Goal: Information Seeking & Learning: Check status

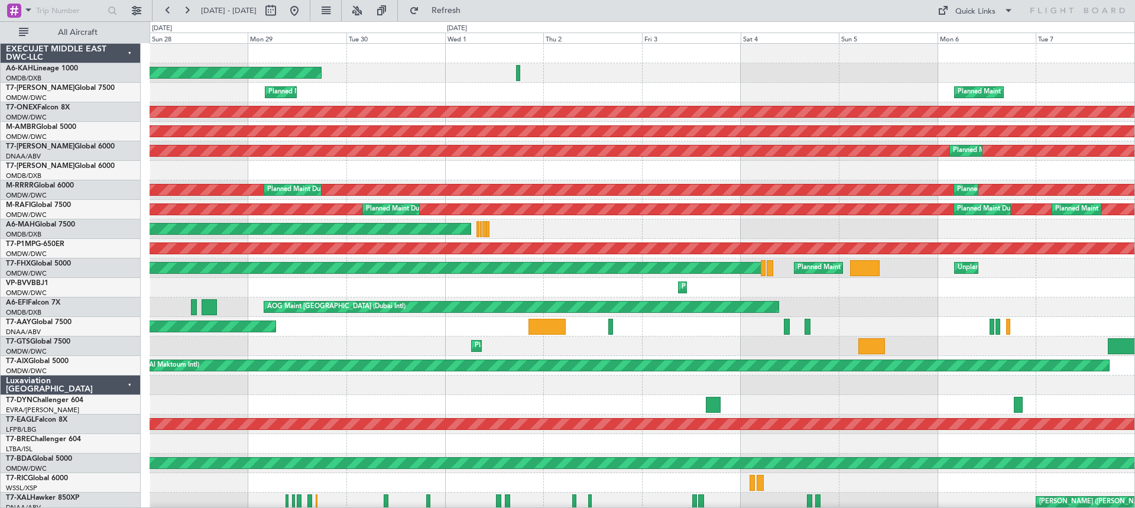
click at [1012, 343] on div "Planned Maint [GEOGRAPHIC_DATA] (Al Bateen Executive) Planned Maint [GEOGRAPHIC…" at bounding box center [642, 483] width 985 height 878
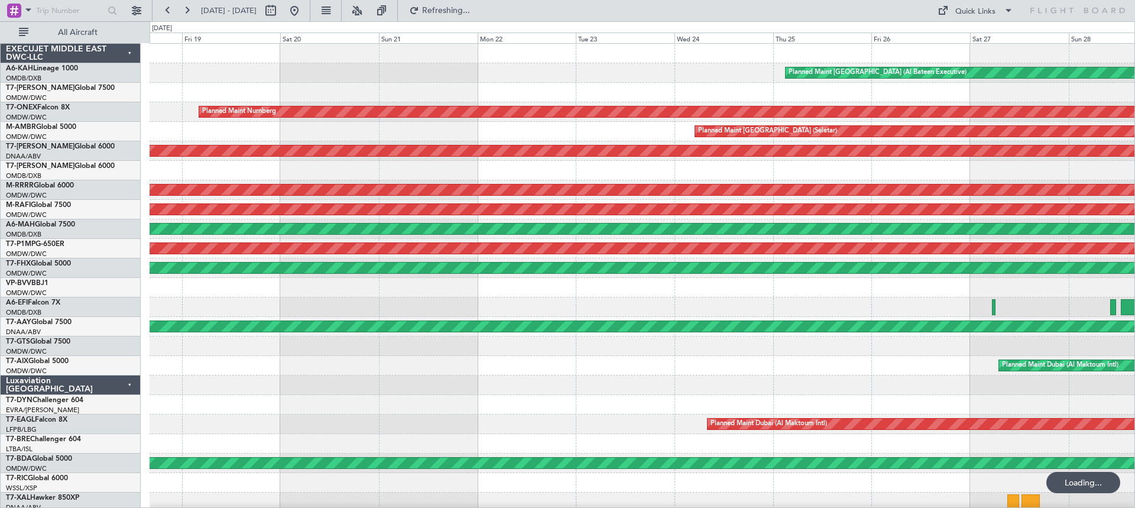
click at [1031, 306] on div "Planned Maint [GEOGRAPHIC_DATA] (Al Bateen Executive) Planned Maint [GEOGRAPHIC…" at bounding box center [567, 264] width 1135 height 486
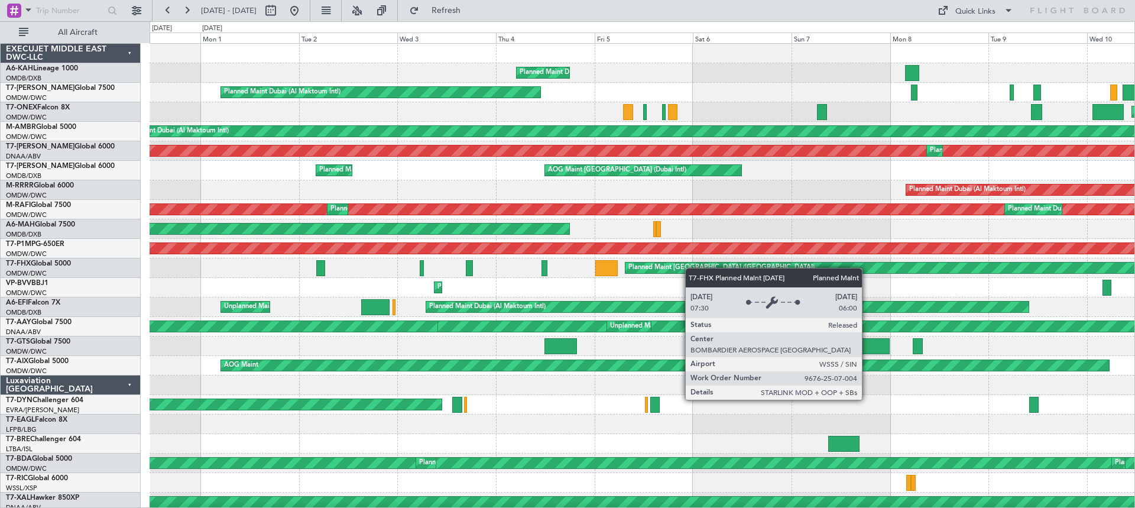
click at [1031, 268] on div "Planned Maint Dubai (Al Maktoum Intl) Planned Maint [GEOGRAPHIC_DATA] (Al Makto…" at bounding box center [642, 492] width 985 height 897
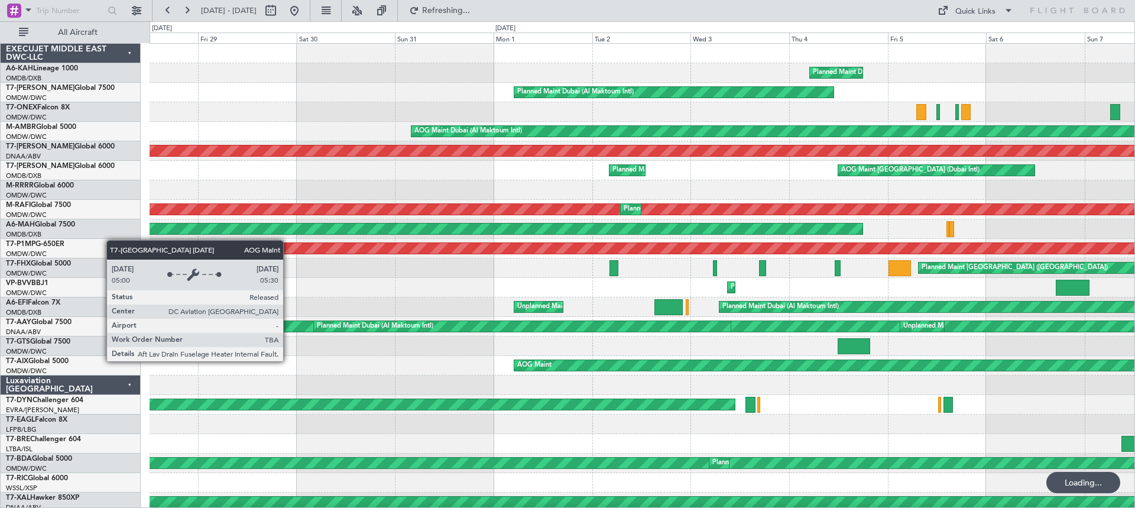
click at [611, 359] on div "Planned Maint Dubai (Al Maktoum Intl) Planned Maint [GEOGRAPHIC_DATA] (Al Makto…" at bounding box center [642, 492] width 985 height 897
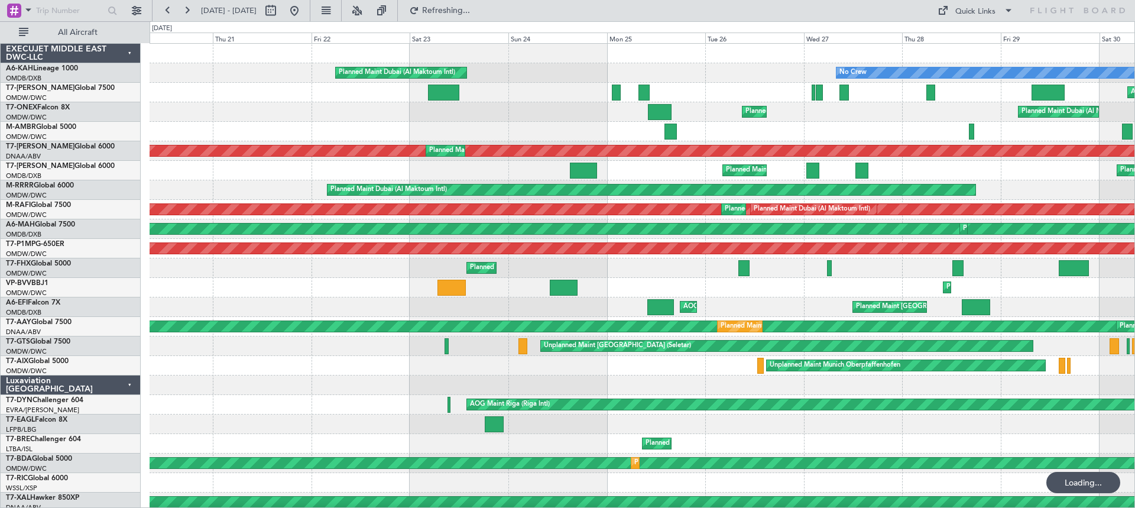
click at [1031, 194] on div "No Crew Planned Maint [GEOGRAPHIC_DATA] (Al Maktoum Intl) AOG Maint [GEOGRAPHIC…" at bounding box center [642, 502] width 985 height 917
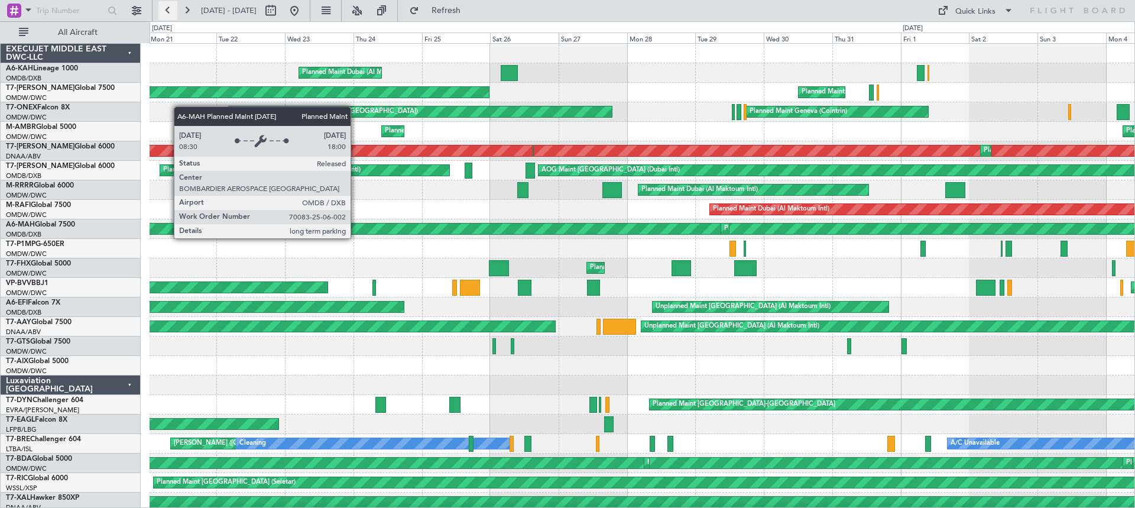
click at [168, 8] on button at bounding box center [167, 10] width 19 height 19
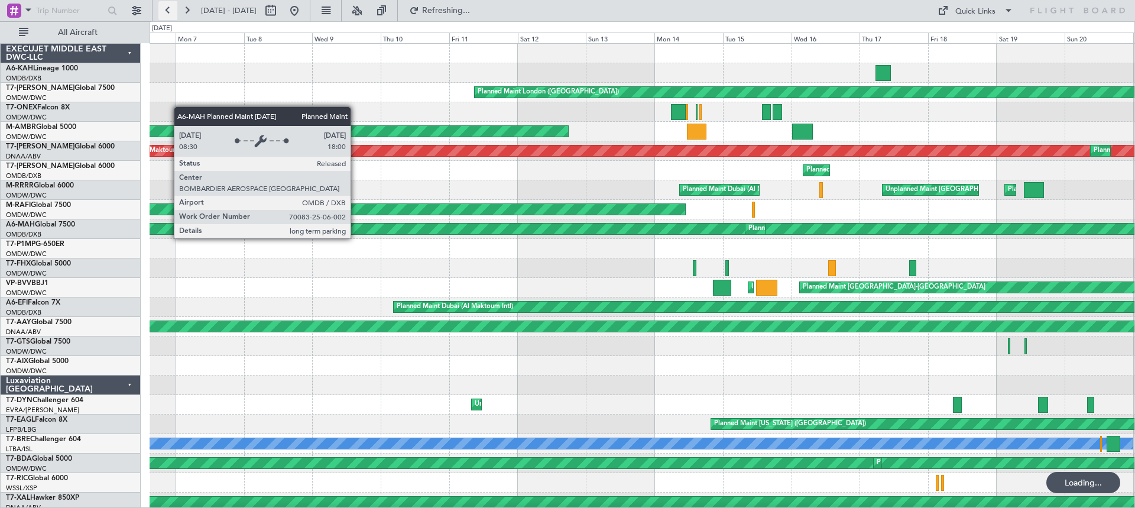
click at [168, 8] on button at bounding box center [167, 10] width 19 height 19
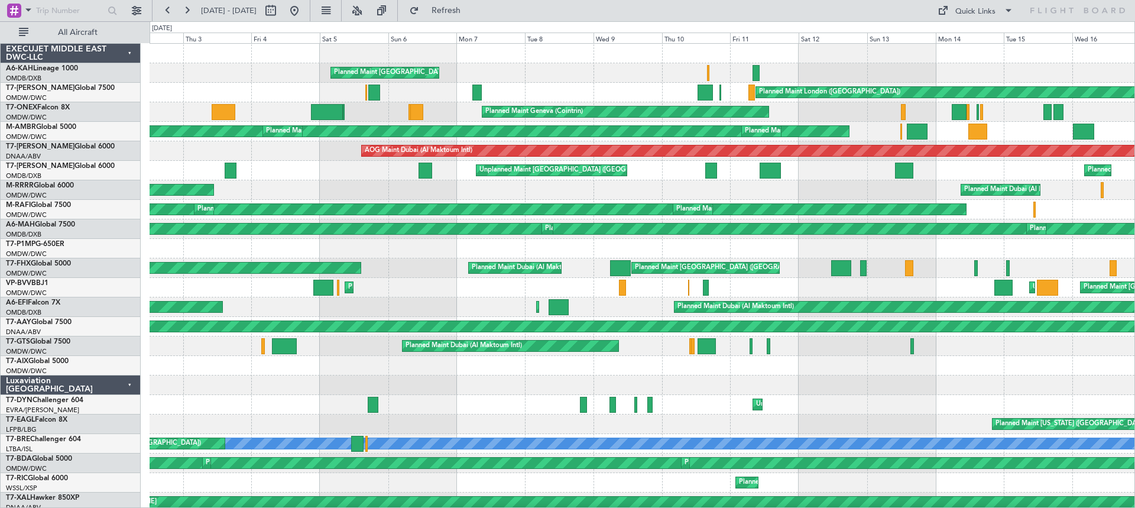
click at [193, 391] on div "Planned Maint [GEOGRAPHIC_DATA] ([GEOGRAPHIC_DATA]) Planned Maint [GEOGRAPHIC_D…" at bounding box center [642, 512] width 985 height 936
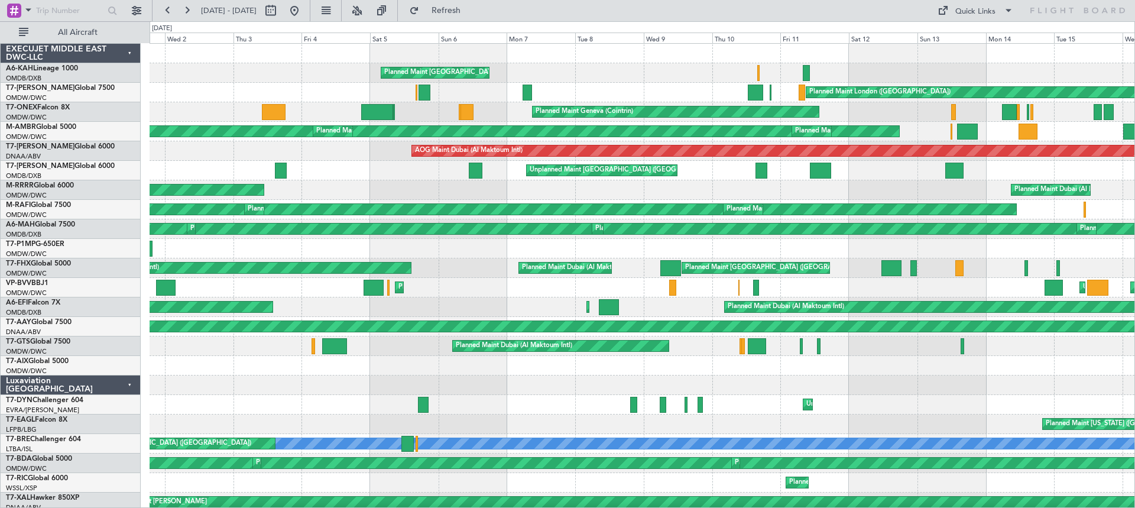
click at [280, 385] on div at bounding box center [642, 385] width 985 height 20
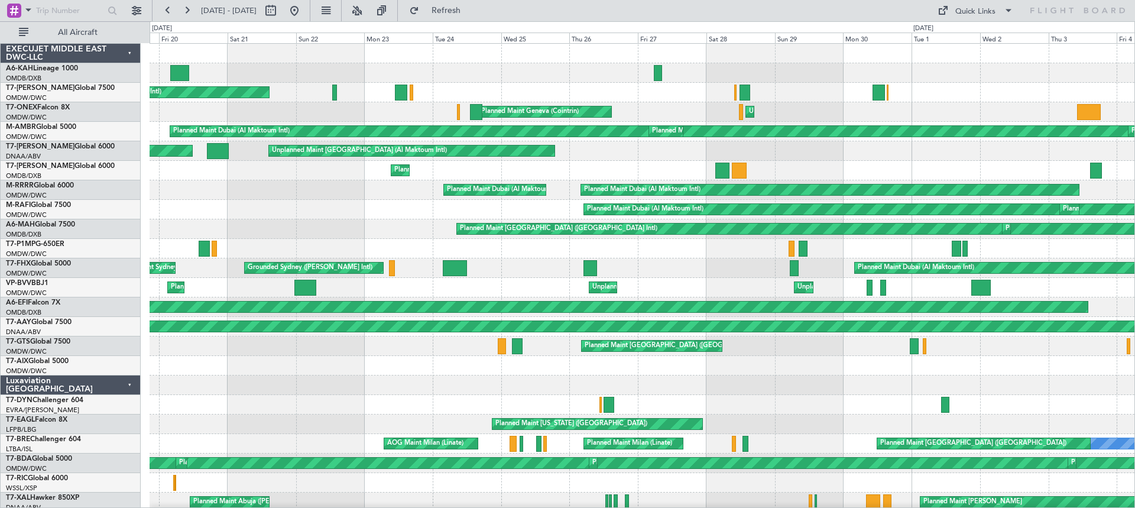
click at [1031, 407] on div "Planned Maint Dubai (Al Maktoum Intl) Planned Maint [GEOGRAPHIC_DATA] ([GEOGRAP…" at bounding box center [567, 264] width 1135 height 486
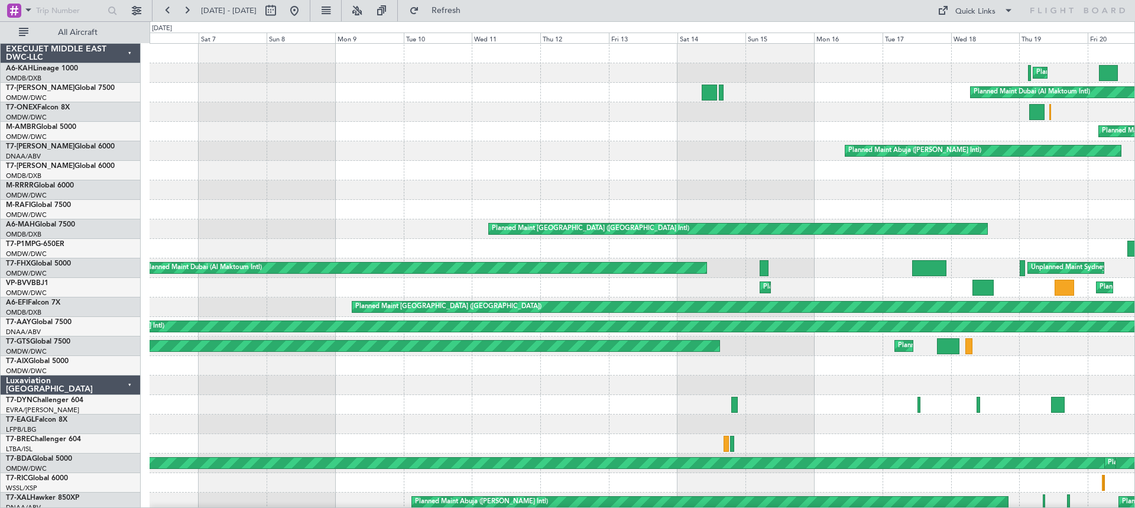
click at [1031, 421] on div "Planned Maint Dubai (Al Maktoum Intl) Planned Maint [GEOGRAPHIC_DATA] (Al Makto…" at bounding box center [567, 264] width 1135 height 486
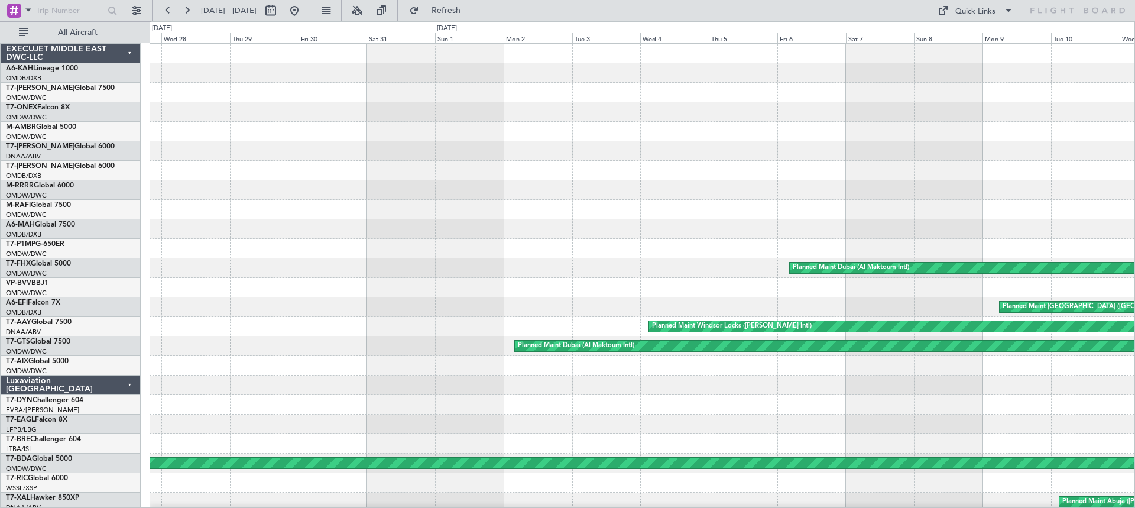
click at [898, 418] on div "Planned Maint [GEOGRAPHIC_DATA] ([GEOGRAPHIC_DATA] Intl) Planned Maint [GEOGRAP…" at bounding box center [642, 483] width 985 height 878
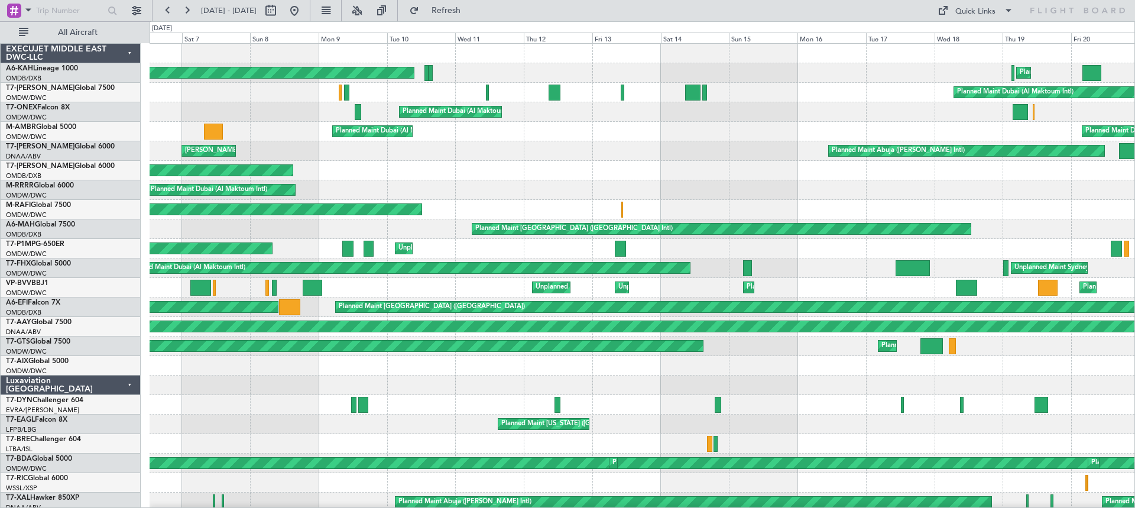
click at [300, 450] on div "Planned Maint [GEOGRAPHIC_DATA] (Al Bateen Executive) Planned Maint [GEOGRAPHIC…" at bounding box center [642, 483] width 985 height 878
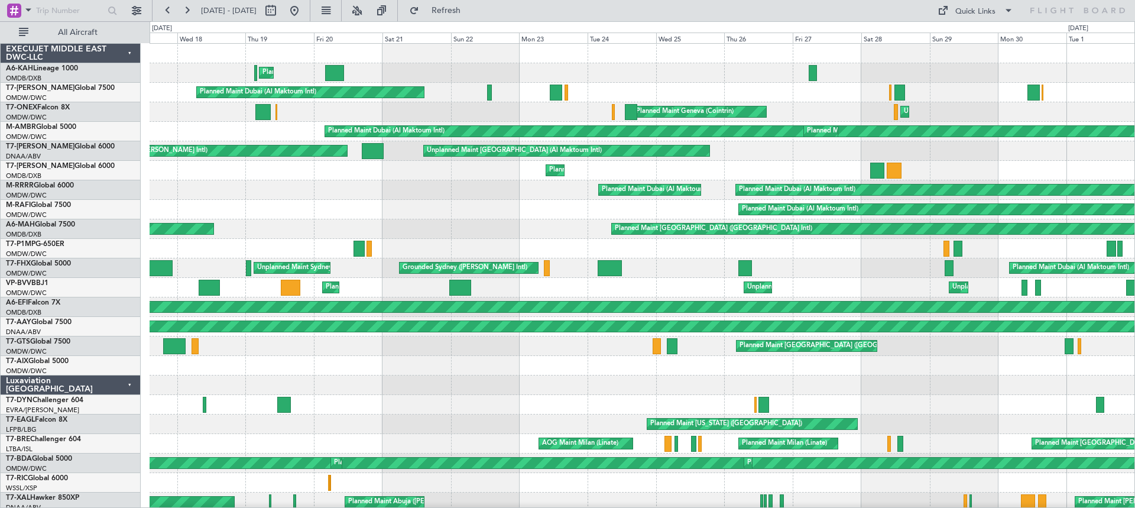
click at [0, 397] on html "[DATE] - [DATE] Refresh Quick Links All Aircraft Planned Maint [GEOGRAPHIC_DATA…" at bounding box center [567, 254] width 1135 height 508
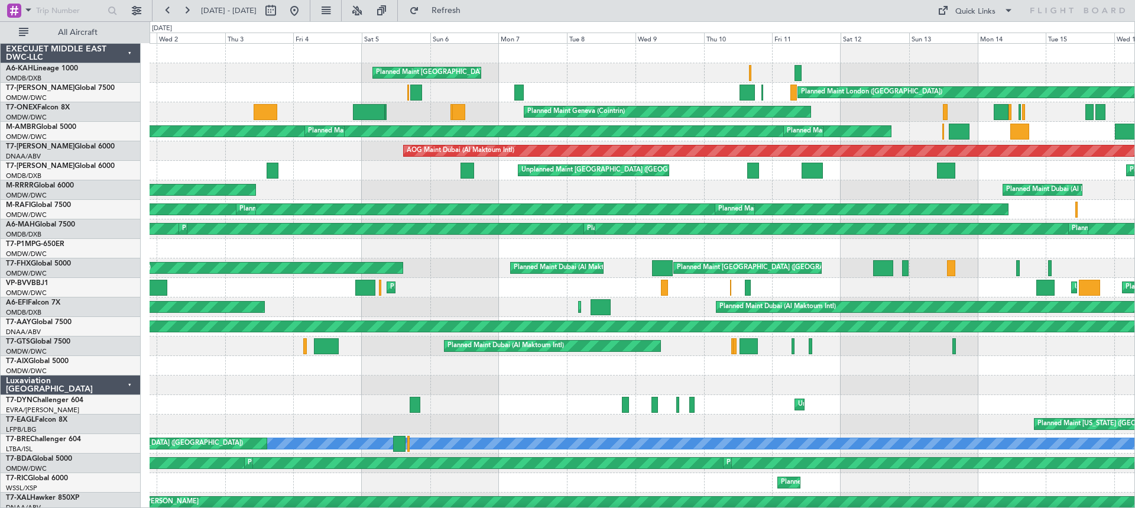
click at [951, 413] on div "Planned Maint [GEOGRAPHIC_DATA] ([GEOGRAPHIC_DATA]) Planned Maint [GEOGRAPHIC_D…" at bounding box center [642, 502] width 985 height 917
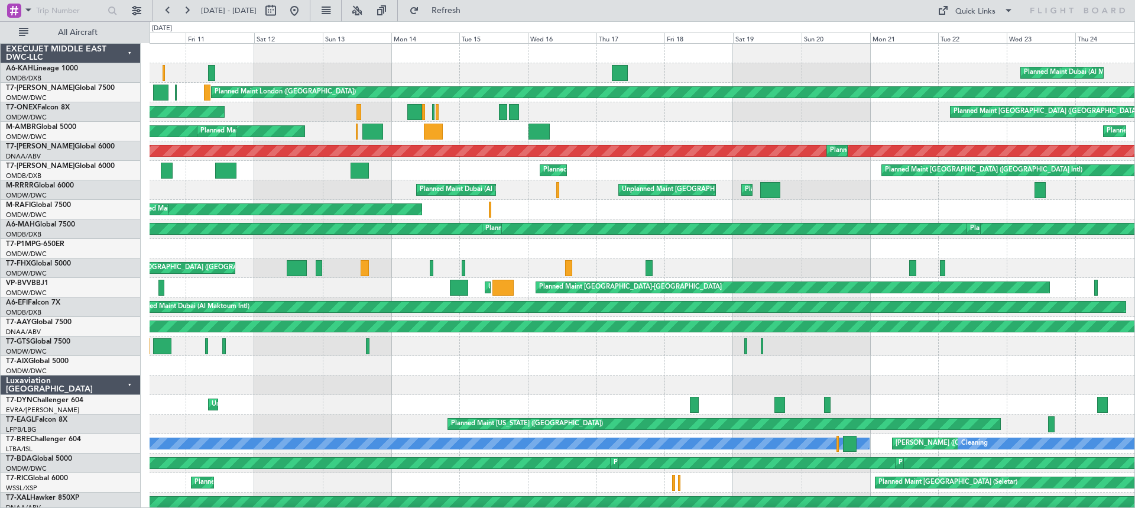
click at [175, 378] on div "Planned Maint Dubai (Al Maktoum Intl) Planned Maint [GEOGRAPHIC_DATA] ([GEOGRAP…" at bounding box center [642, 502] width 985 height 917
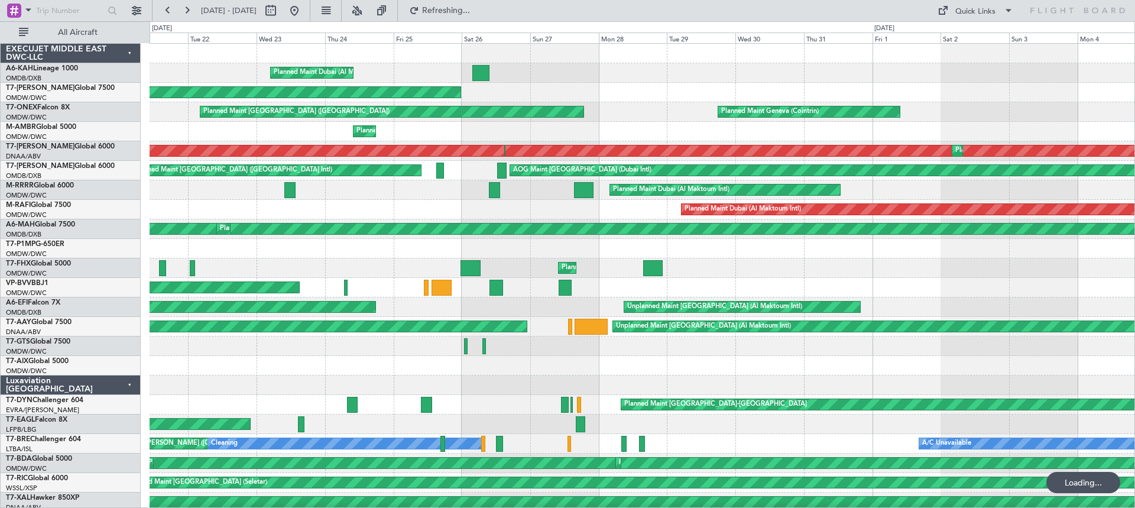
click at [200, 378] on div "Planned Maint Dubai (Al Maktoum Intl) Planned Maint [GEOGRAPHIC_DATA] ([GEOGRAP…" at bounding box center [642, 502] width 985 height 917
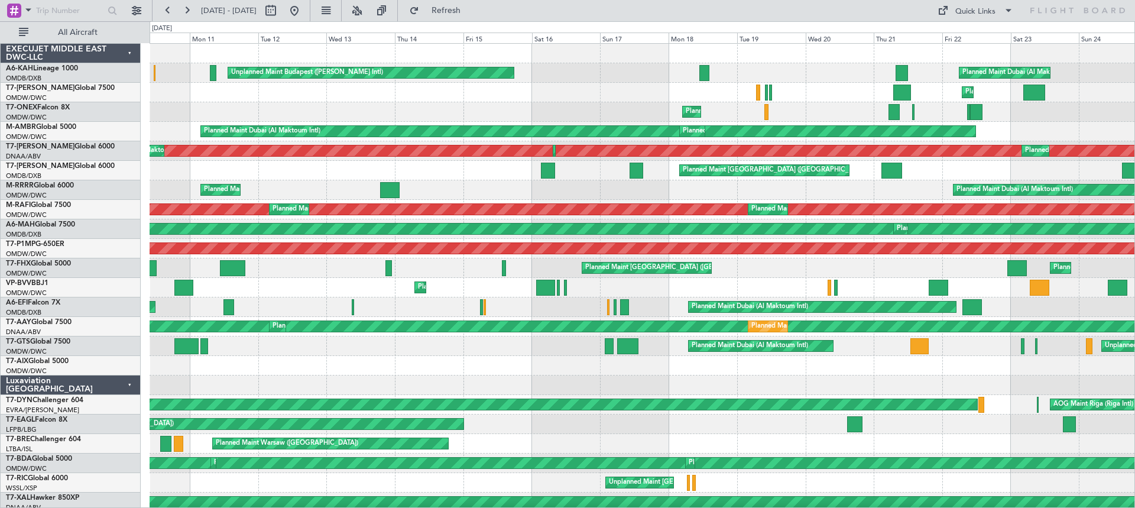
click at [349, 372] on div "Unplanned Maint Munich Oberpfaffenhofen" at bounding box center [642, 366] width 985 height 20
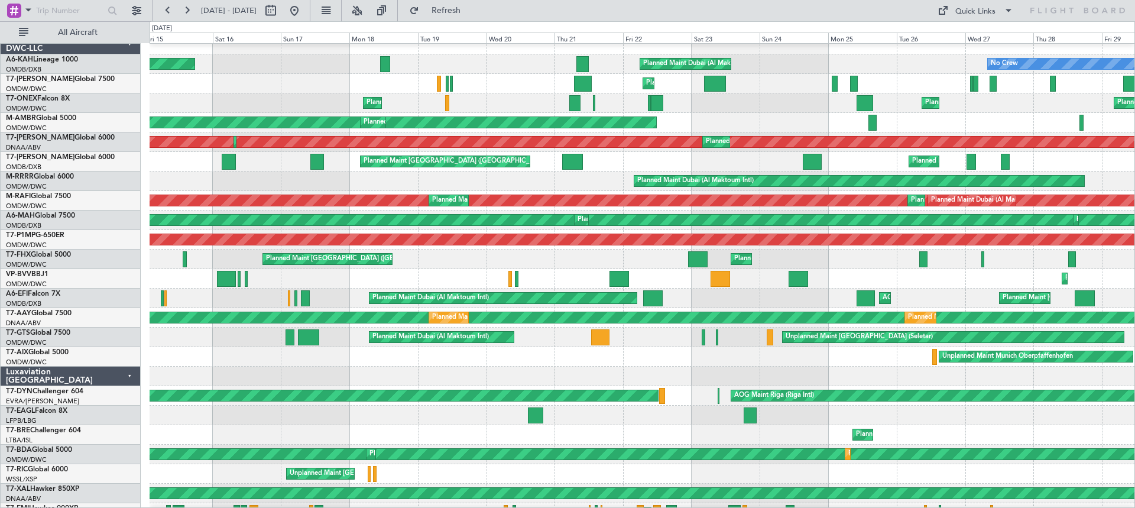
click at [228, 358] on div "Unplanned Maint Munich Oberpfaffenhofen AOG Maint" at bounding box center [642, 357] width 985 height 20
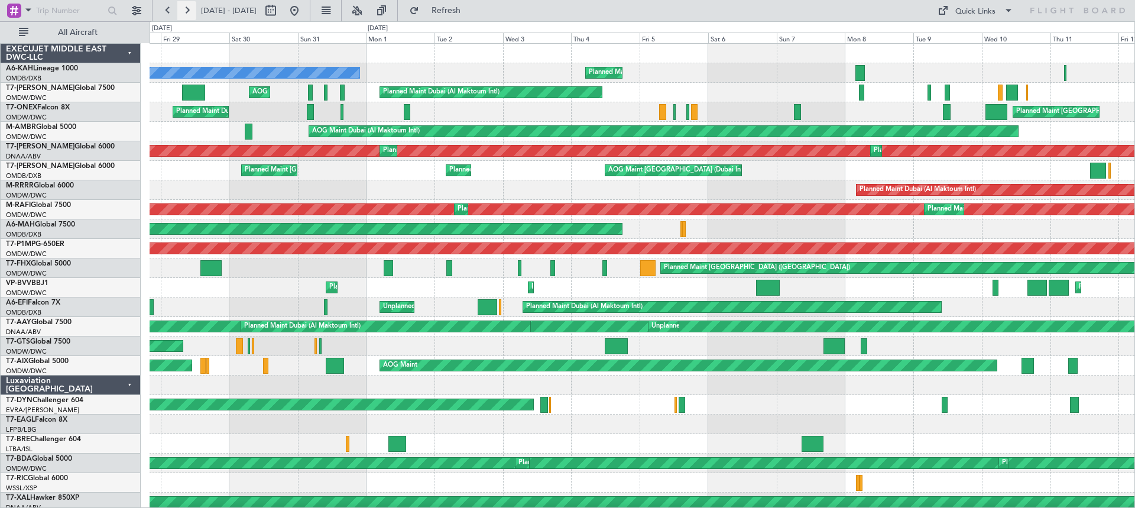
click at [184, 9] on button at bounding box center [186, 10] width 19 height 19
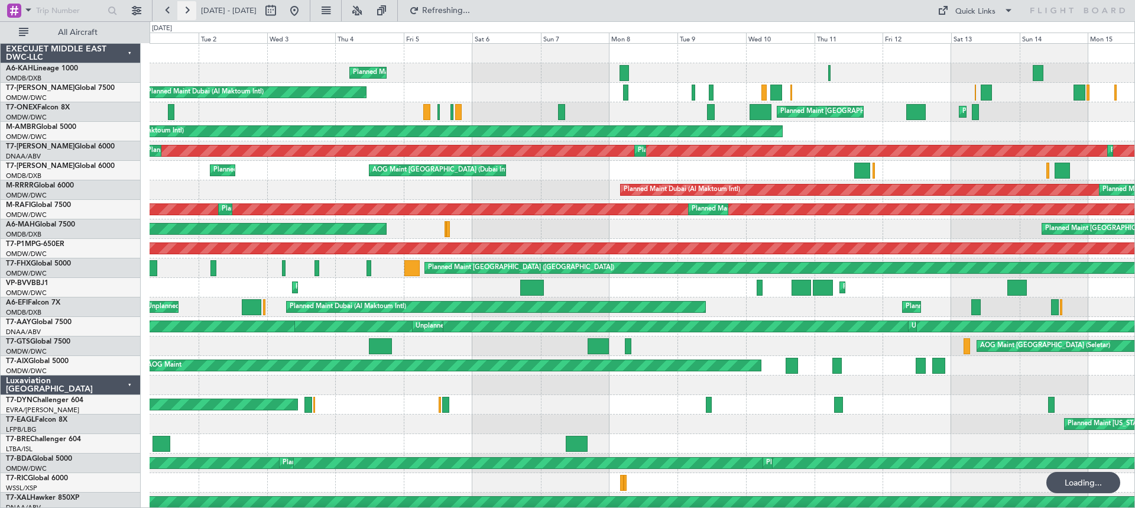
click at [184, 9] on button at bounding box center [186, 10] width 19 height 19
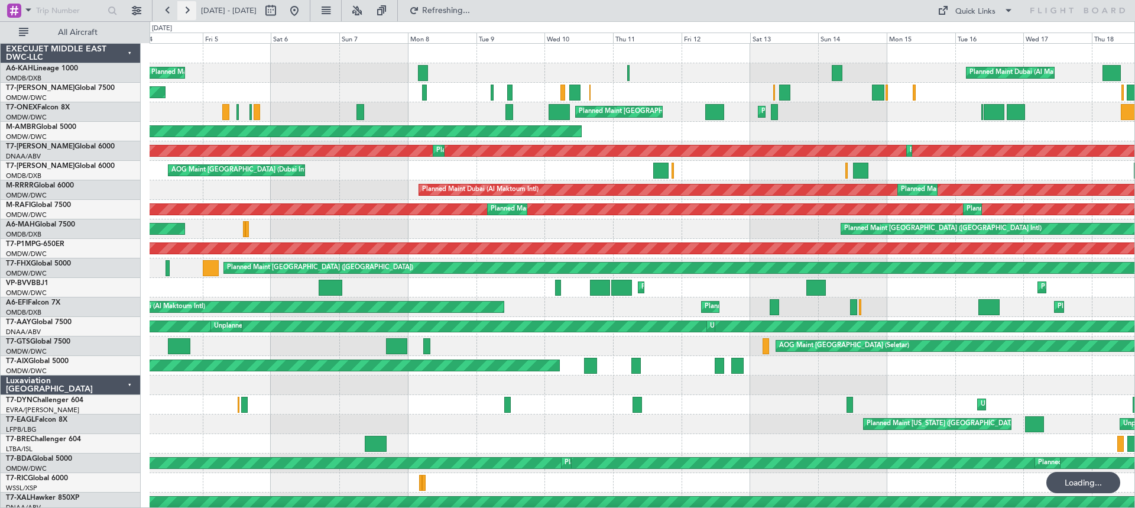
click at [184, 9] on button at bounding box center [186, 10] width 19 height 19
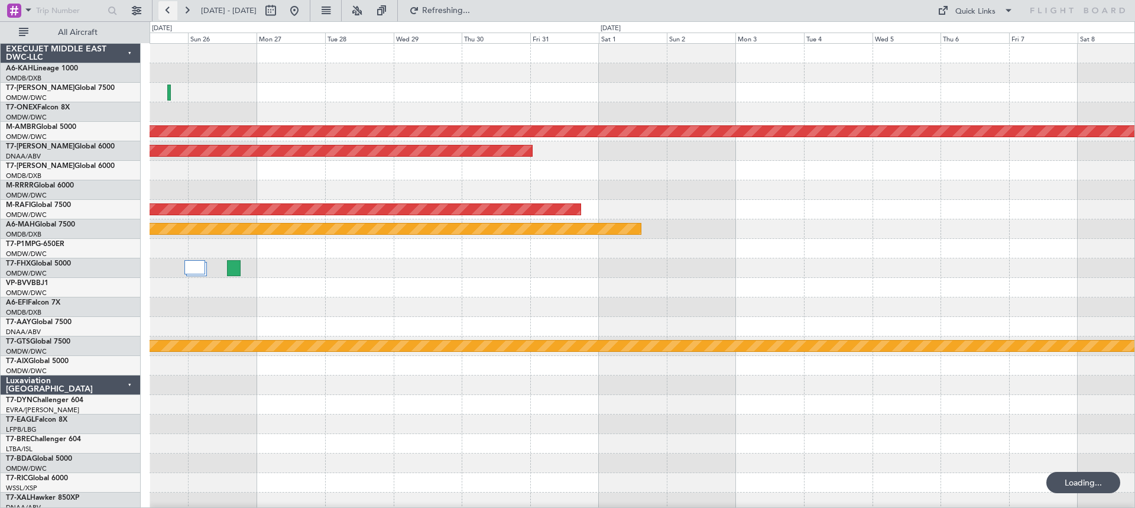
click at [164, 9] on button at bounding box center [167, 10] width 19 height 19
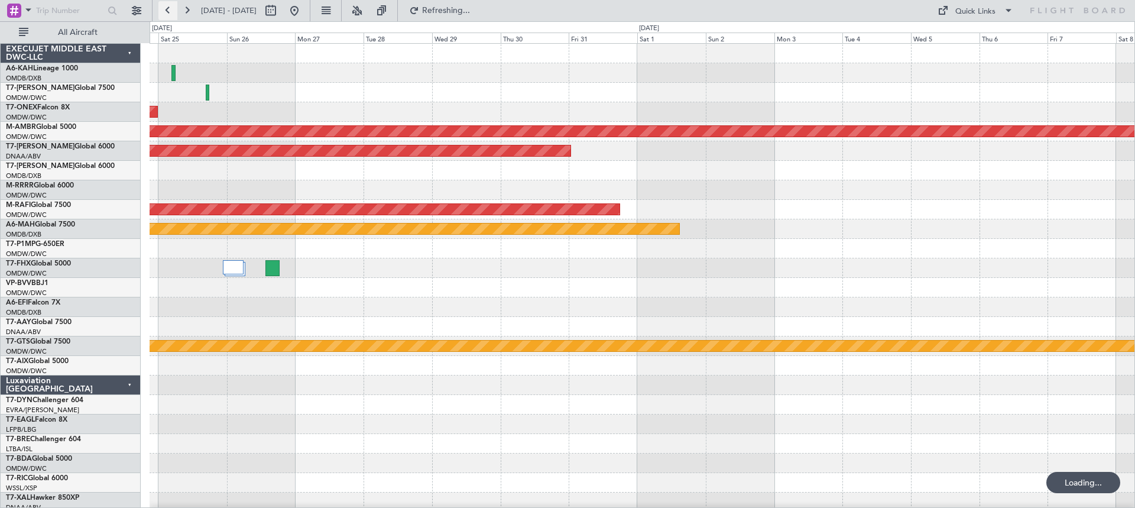
click at [164, 9] on button at bounding box center [167, 10] width 19 height 19
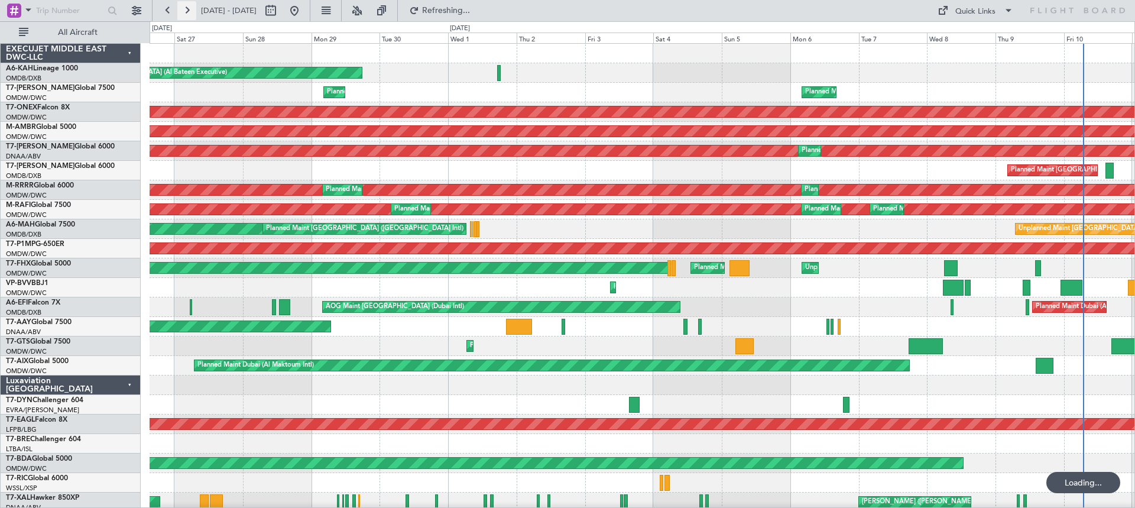
click at [184, 8] on button at bounding box center [186, 10] width 19 height 19
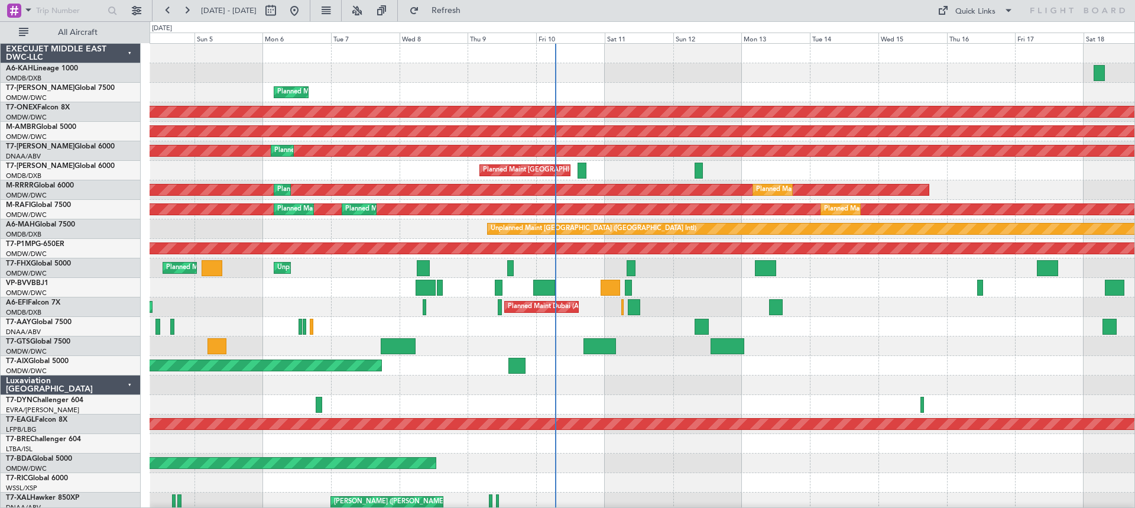
click at [723, 297] on div "Planned Maint Dubai (Al Maktoum Intl) Planned Maint Nurnberg Planned Maint [GEO…" at bounding box center [642, 483] width 985 height 878
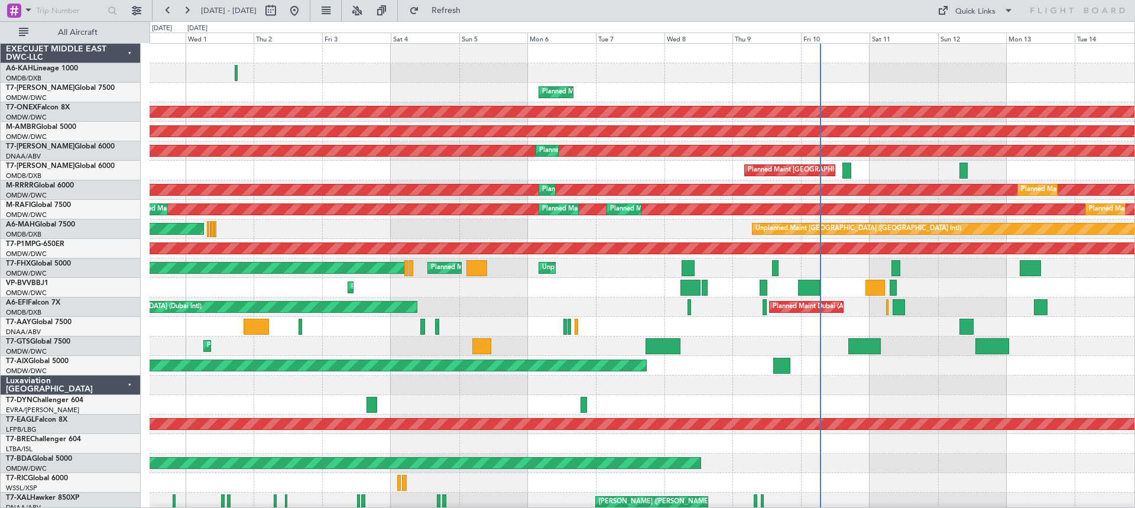
scroll to position [1, 0]
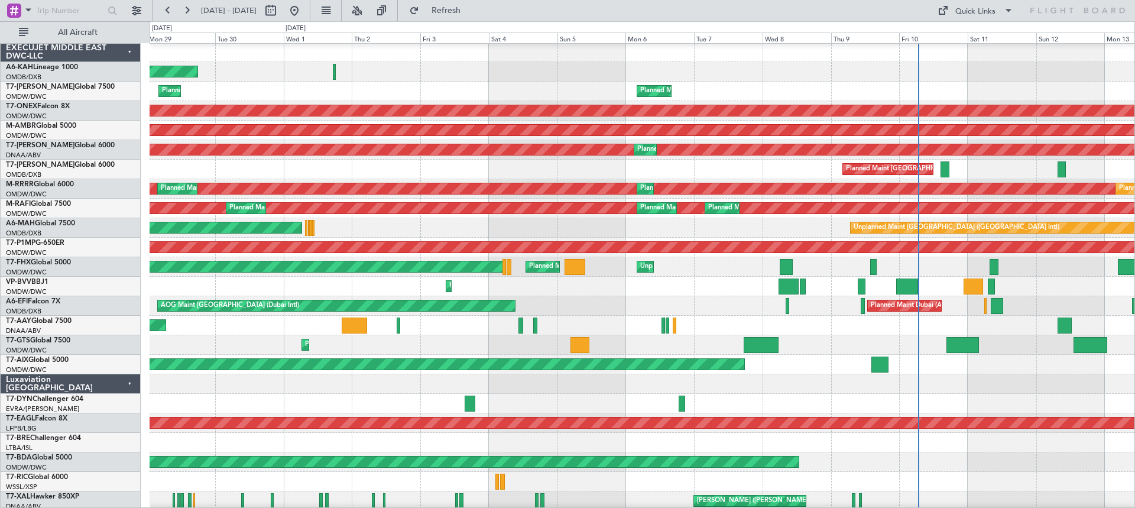
click at [598, 309] on div "AOG Maint [GEOGRAPHIC_DATA] (Dubai Intl) Planned Maint [GEOGRAPHIC_DATA] (Al Ma…" at bounding box center [642, 306] width 985 height 20
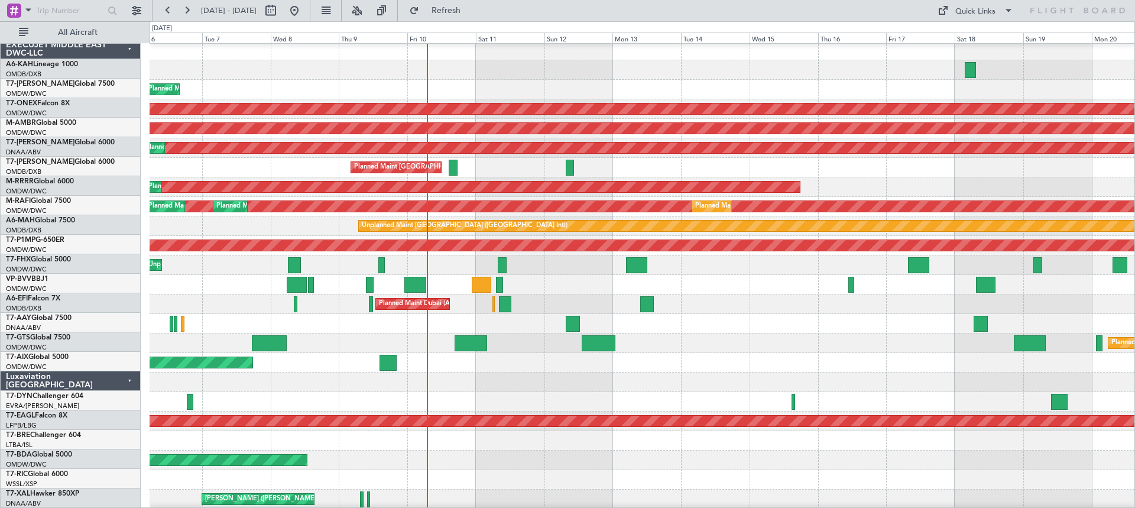
scroll to position [4, 0]
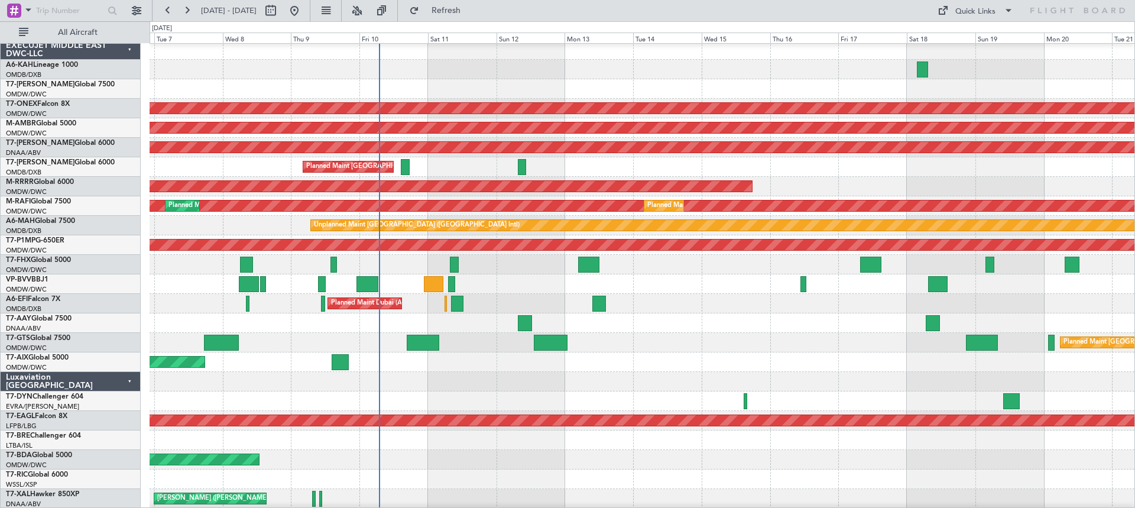
click at [141, 333] on div "Planned Maint Dubai (Al Maktoum Intl) Planned Maint Nurnberg Planned Maint [GEO…" at bounding box center [567, 264] width 1135 height 486
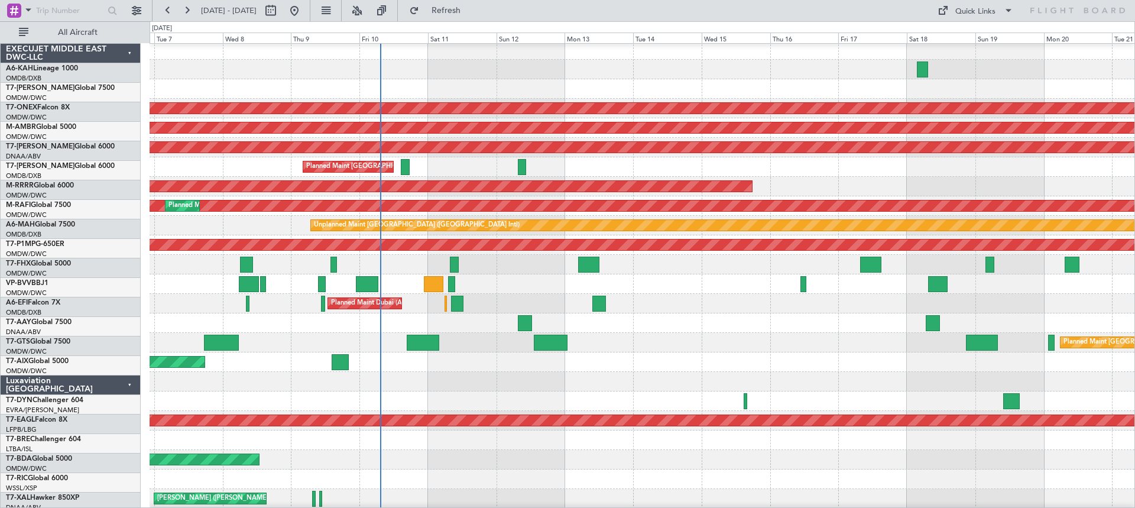
scroll to position [4, 0]
